Goal: Check status: Check status

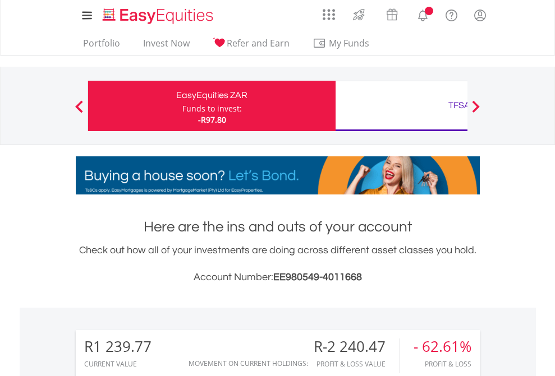
scroll to position [108, 176]
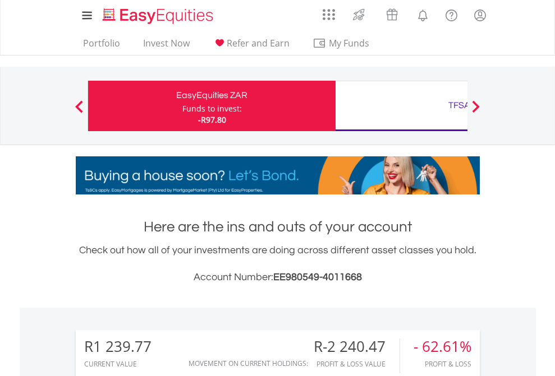
click at [182, 106] on div "Funds to invest:" at bounding box center [211, 108] width 59 height 11
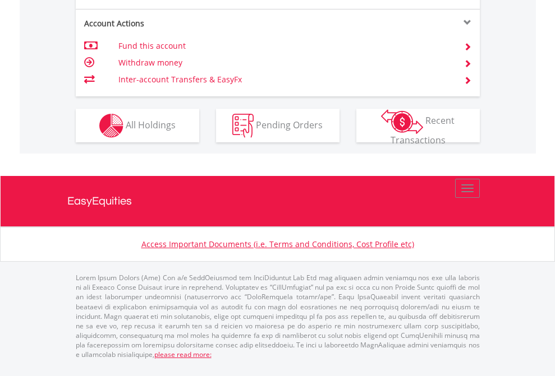
scroll to position [1053, 0]
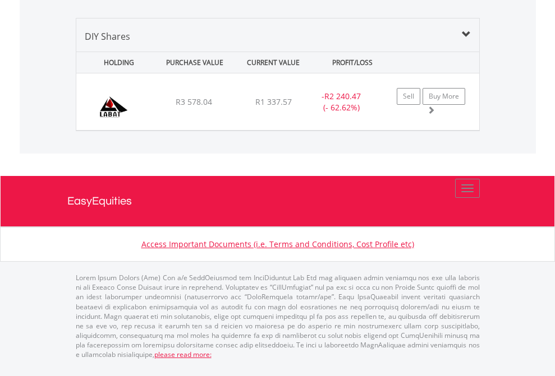
scroll to position [1084, 0]
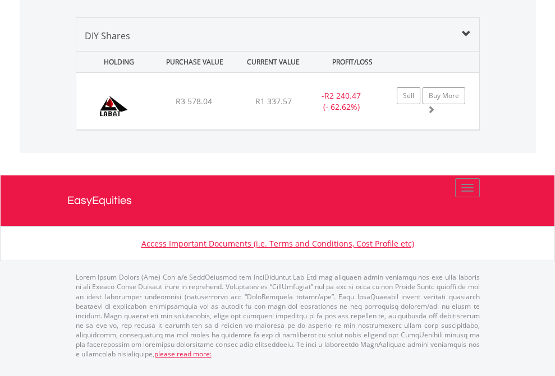
scroll to position [81, 0]
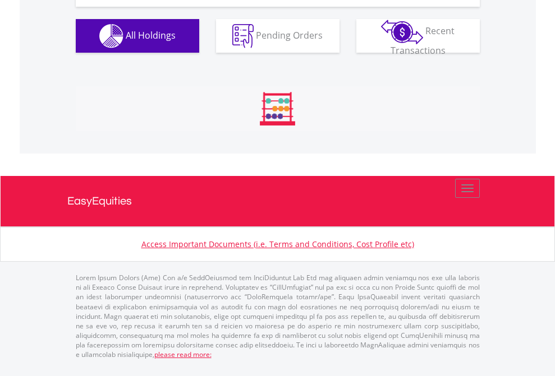
scroll to position [108, 176]
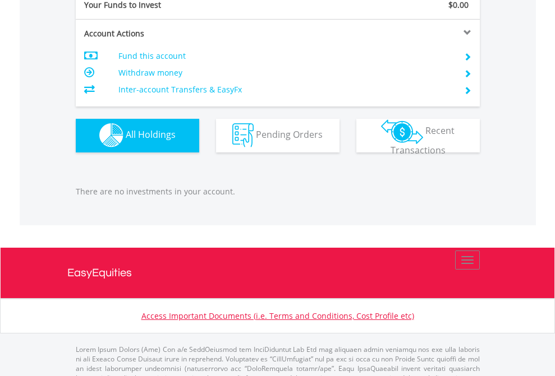
scroll to position [1110, 0]
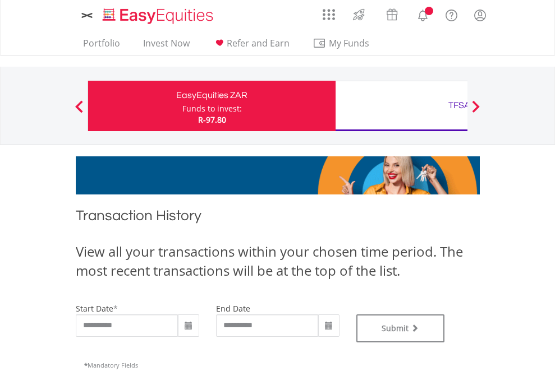
type input "**********"
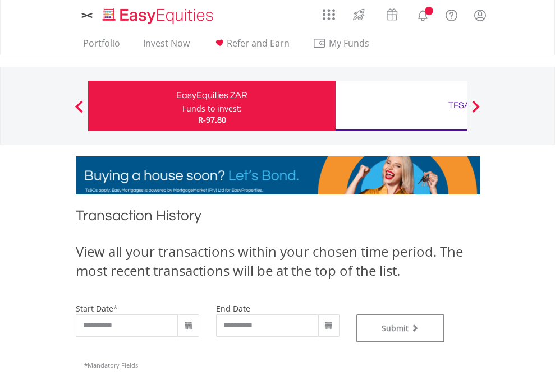
type input "**********"
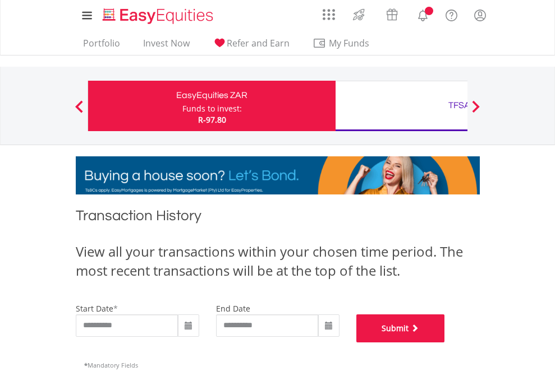
click at [445, 343] on button "Submit" at bounding box center [400, 329] width 89 height 28
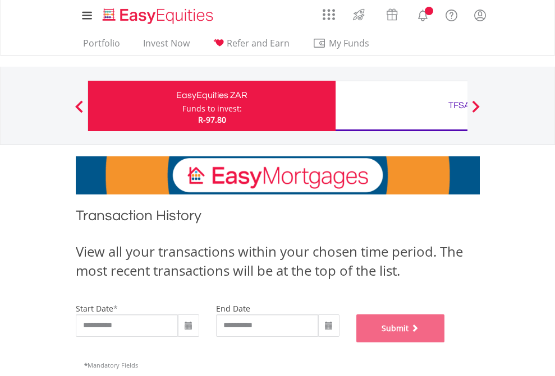
scroll to position [455, 0]
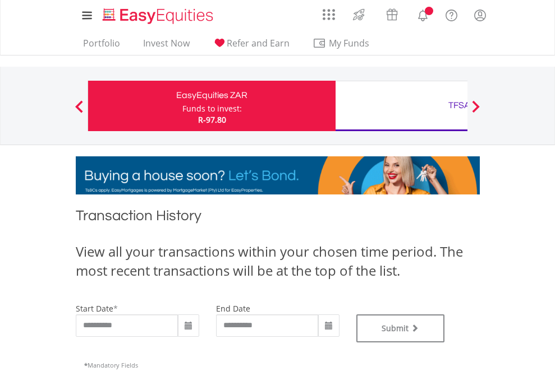
click at [401, 106] on div "TFSA" at bounding box center [459, 106] width 234 height 16
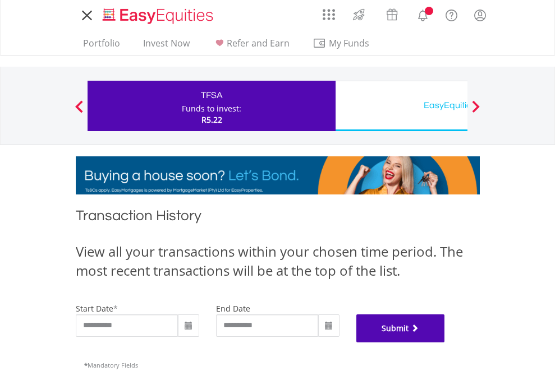
click at [445, 343] on button "Submit" at bounding box center [400, 329] width 89 height 28
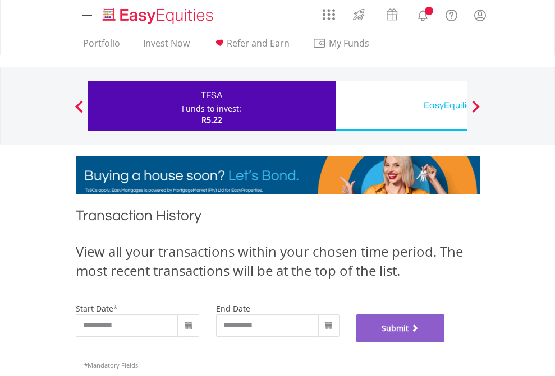
scroll to position [455, 0]
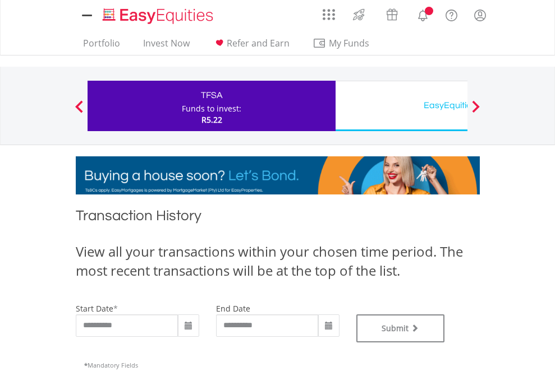
click at [401, 106] on div "EasyEquities USD" at bounding box center [459, 106] width 234 height 16
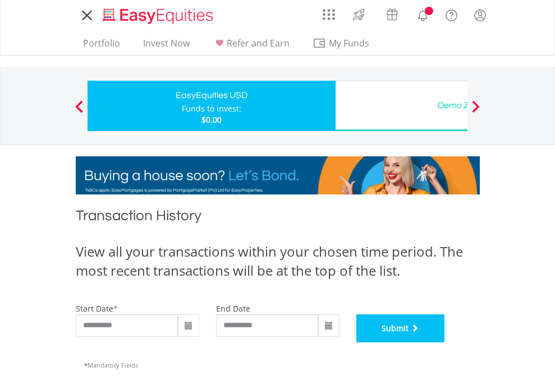
click at [445, 343] on button "Submit" at bounding box center [400, 329] width 89 height 28
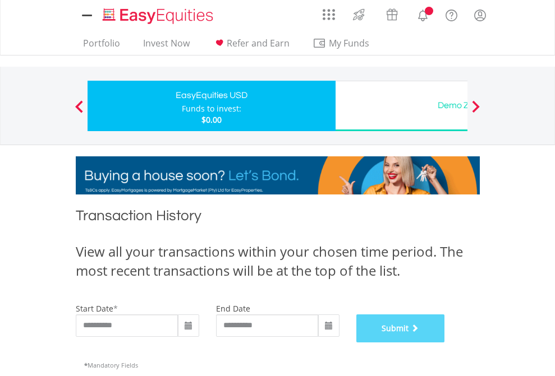
scroll to position [455, 0]
